Goal: Transaction & Acquisition: Purchase product/service

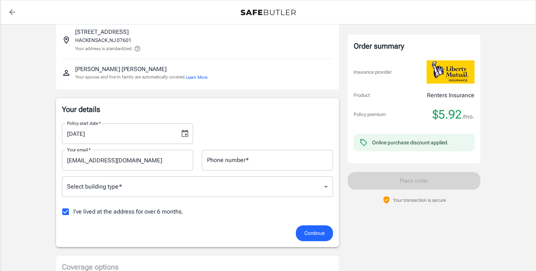
scroll to position [49, 0]
click at [77, 209] on span "I've lived at the address for over 6 months." at bounding box center [128, 211] width 110 height 9
click at [73, 209] on input "I've lived at the address for over 6 months." at bounding box center [65, 211] width 15 height 15
checkbox input "false"
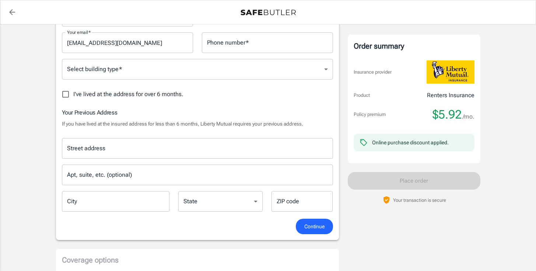
scroll to position [166, 0]
click at [196, 204] on div "State [US_STATE] [US_STATE] [US_STATE] [US_STATE] [US_STATE] [US_STATE] [US_STA…" at bounding box center [220, 202] width 84 height 22
click at [186, 144] on input "Street address" at bounding box center [197, 148] width 265 height 14
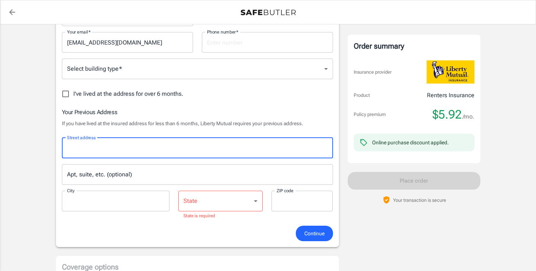
type input "[STREET_ADDRESS]"
type input "6474587693"
type input "[GEOGRAPHIC_DATA]"
type input "M2N7L8"
click at [139, 174] on input "Apt, suite, etc. (optional)" at bounding box center [197, 174] width 271 height 21
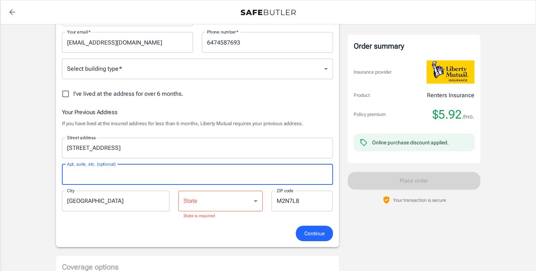
click at [242, 202] on select "[US_STATE] [US_STATE] [US_STATE] [US_STATE] [US_STATE] [US_STATE] [US_STATE] [U…" at bounding box center [220, 201] width 84 height 21
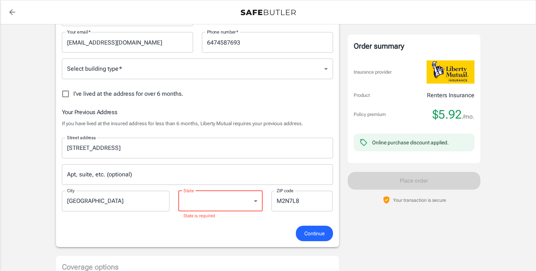
select select "WY"
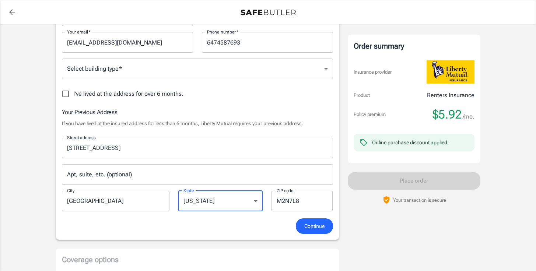
click at [313, 230] on span "Continue" at bounding box center [314, 226] width 20 height 9
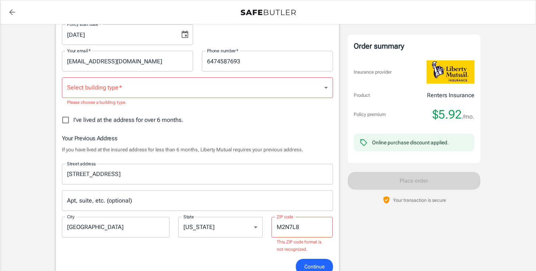
scroll to position [148, 0]
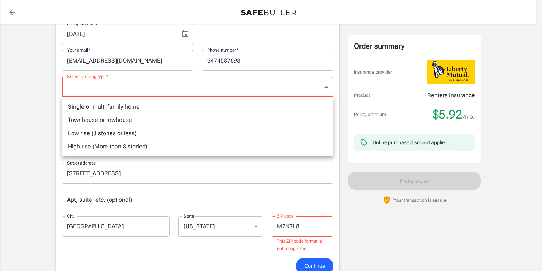
click at [139, 130] on li "Low rise (8 stories or less)" at bounding box center [197, 133] width 271 height 13
type input "lowrise"
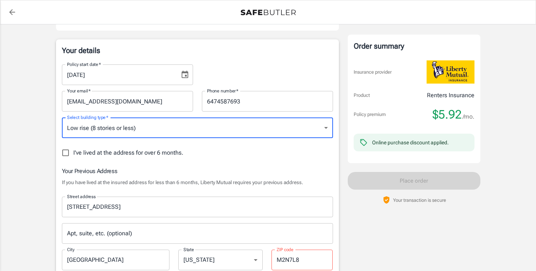
scroll to position [100, 0]
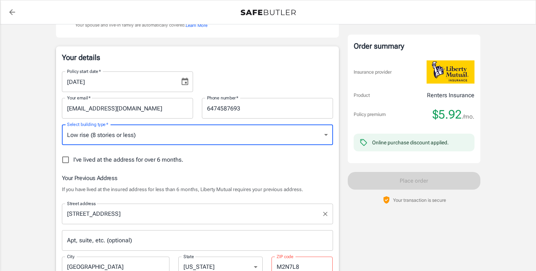
click at [163, 217] on input "[STREET_ADDRESS]" at bounding box center [191, 214] width 253 height 14
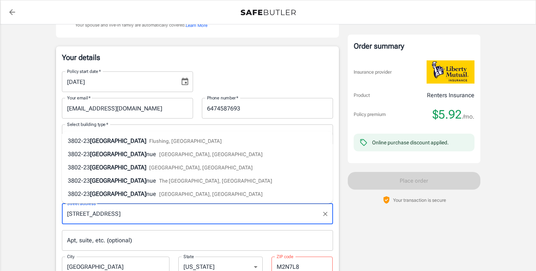
click at [163, 217] on input "[STREET_ADDRESS]" at bounding box center [191, 214] width 253 height 14
click at [162, 217] on input "[STREET_ADDRESS]" at bounding box center [191, 214] width 253 height 14
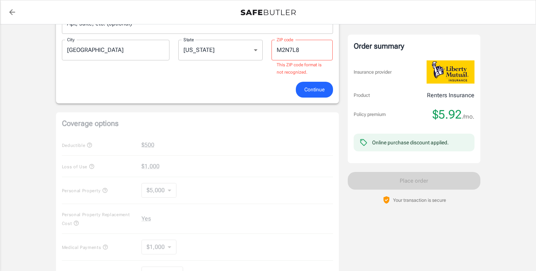
scroll to position [246, 0]
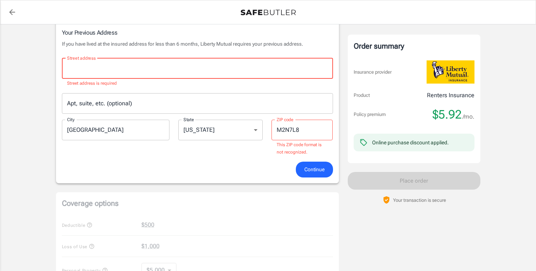
paste input "2339 Route 4"
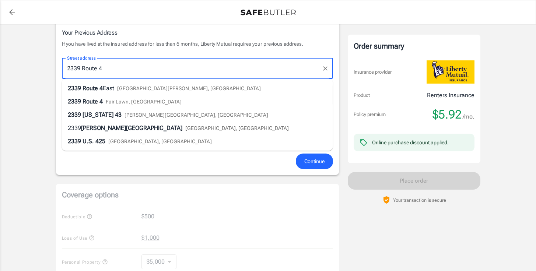
click at [193, 86] on li "[STREET_ADDRESS][PERSON_NAME]" at bounding box center [197, 88] width 271 height 13
type input "[STREET_ADDRESS]"
type input "Fort [PERSON_NAME]"
select select "NJ"
type input "07024"
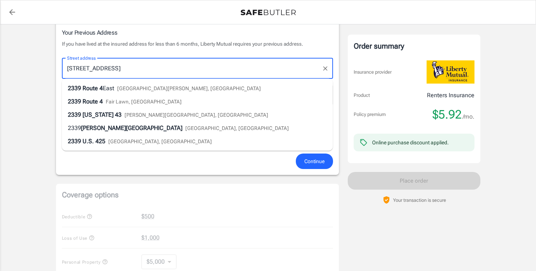
type input "[STREET_ADDRESS]"
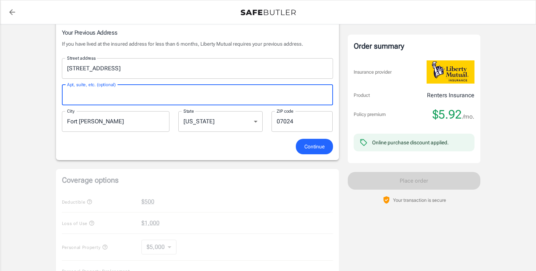
click at [143, 98] on input "Apt, suite, etc. (optional)" at bounding box center [197, 95] width 271 height 21
type input "431"
click at [298, 138] on div "Your Previous Address If you have lived at the insured address for less than 6 …" at bounding box center [197, 83] width 271 height 111
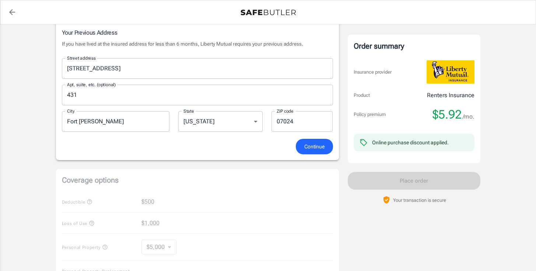
click at [307, 141] on button "Continue" at bounding box center [314, 147] width 37 height 16
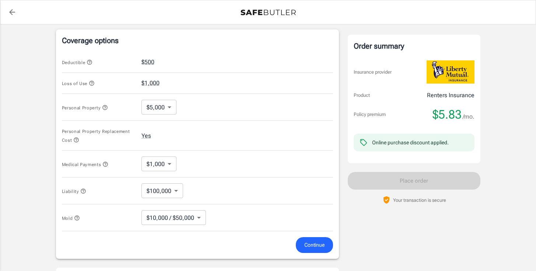
scroll to position [303, 0]
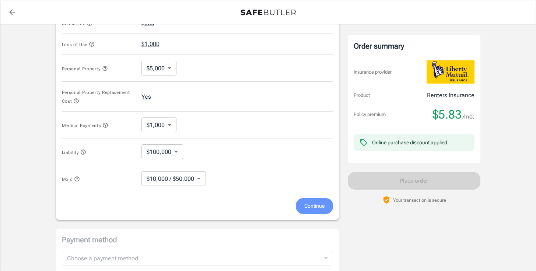
click at [303, 208] on button "Continue" at bounding box center [314, 206] width 37 height 16
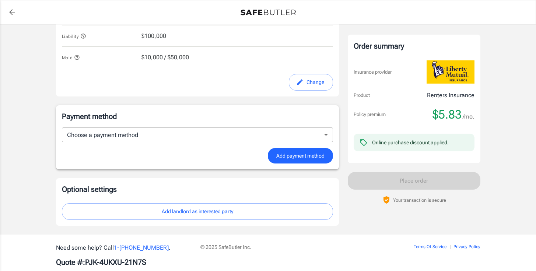
scroll to position [447, 0]
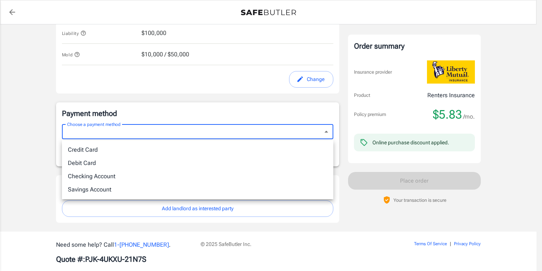
click at [273, 143] on li "Credit Card" at bounding box center [197, 149] width 271 height 13
type input "credit"
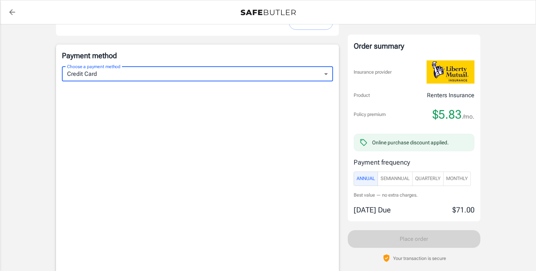
scroll to position [646, 0]
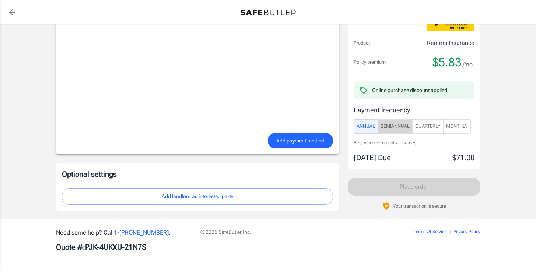
click at [393, 130] on span "SemiAnnual" at bounding box center [395, 126] width 29 height 8
click at [372, 129] on span "Annual" at bounding box center [366, 126] width 18 height 8
click at [399, 129] on span "SemiAnnual" at bounding box center [395, 126] width 29 height 8
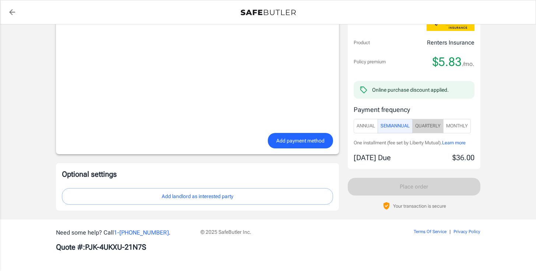
click at [424, 127] on span "Quarterly" at bounding box center [427, 126] width 25 height 8
click at [460, 127] on span "Monthly" at bounding box center [457, 126] width 22 height 8
click at [370, 129] on span "Annual" at bounding box center [366, 126] width 18 height 8
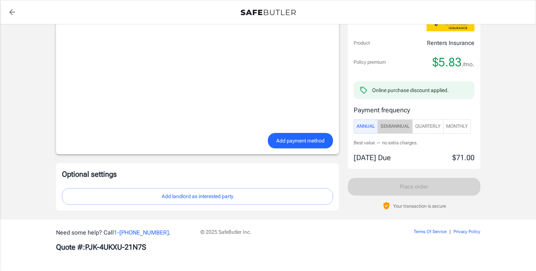
click at [395, 127] on span "SemiAnnual" at bounding box center [395, 126] width 29 height 8
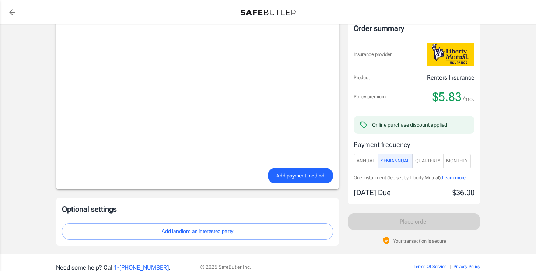
scroll to position [601, 0]
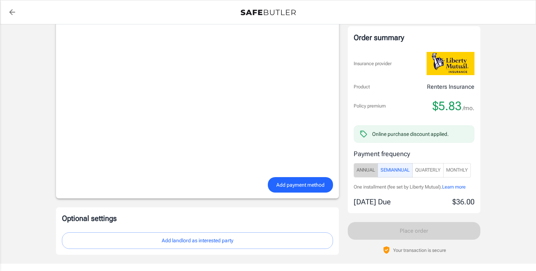
click at [364, 169] on span "Annual" at bounding box center [366, 170] width 18 height 8
click at [386, 169] on span "SemiAnnual" at bounding box center [395, 171] width 29 height 8
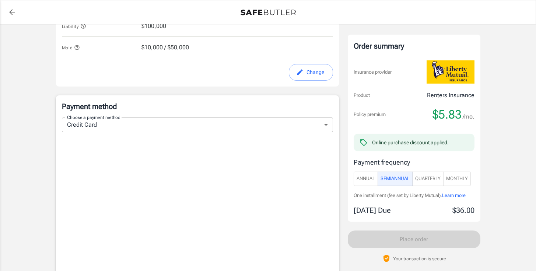
scroll to position [454, 0]
type button "SemiAnnual"
